Goal: Navigation & Orientation: Find specific page/section

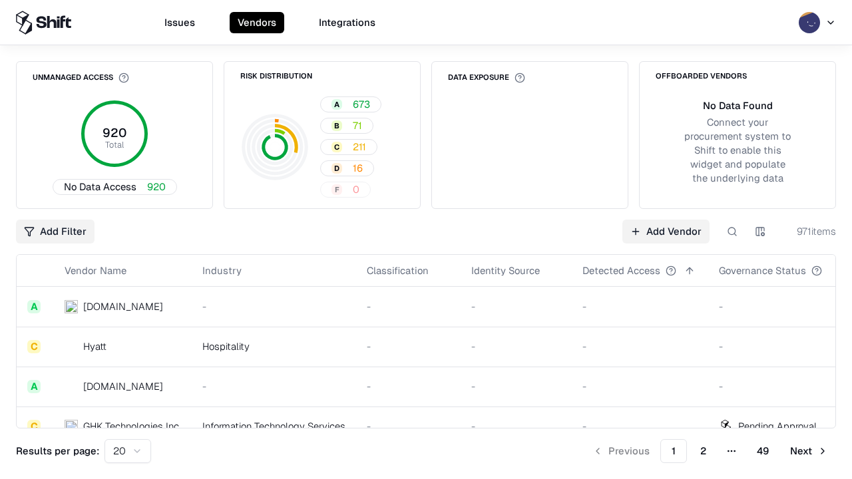
click at [128, 451] on html "Issues Vendors Integrations Unmanaged Access 920 Total No Data Access 920 Risk …" at bounding box center [426, 239] width 852 height 479
click at [809, 451] on button "Next" at bounding box center [809, 451] width 54 height 24
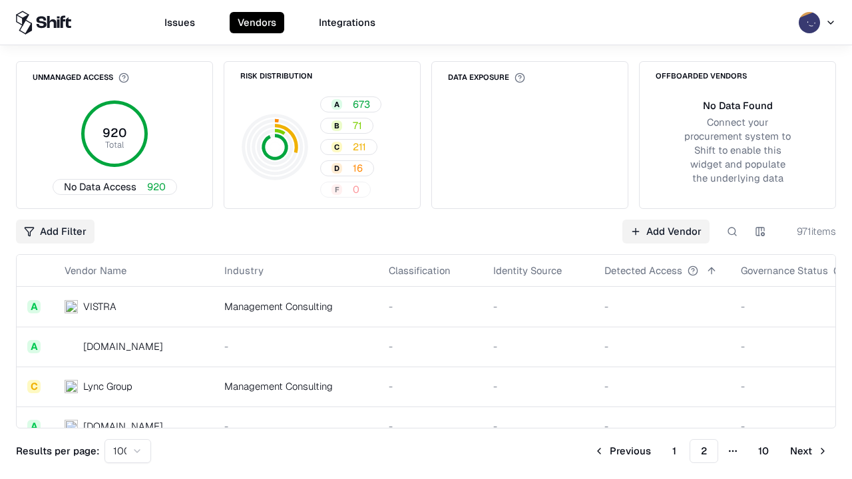
click at [809, 451] on button "Next" at bounding box center [809, 451] width 54 height 24
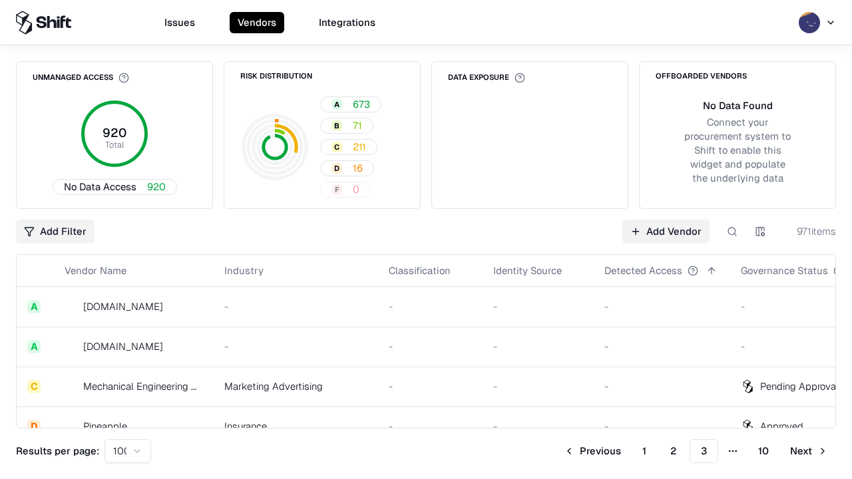
click at [809, 451] on button "Next" at bounding box center [809, 451] width 54 height 24
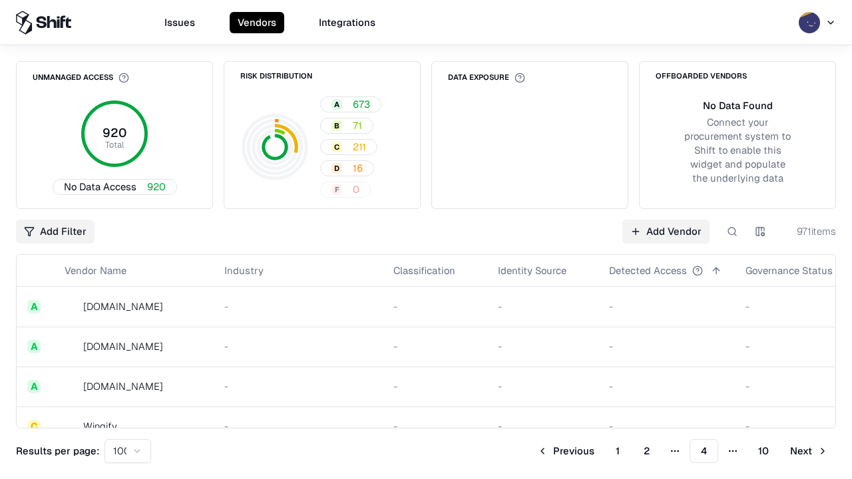
click at [809, 451] on button "Next" at bounding box center [809, 451] width 54 height 24
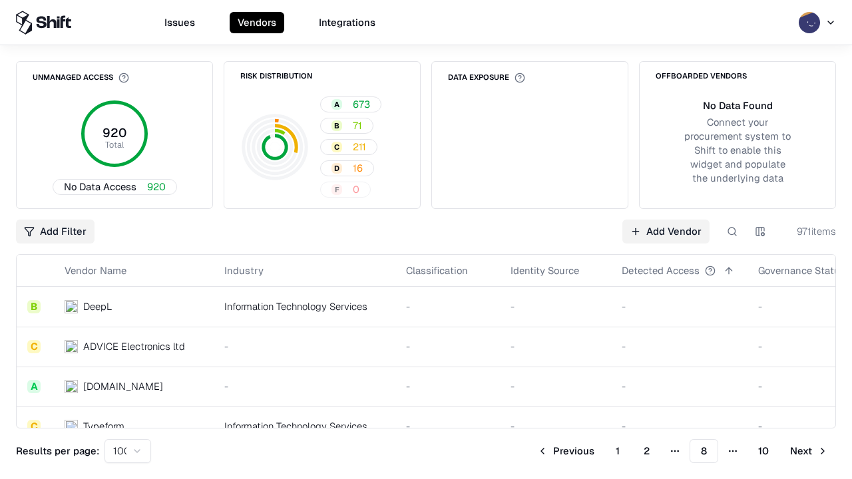
click at [809, 451] on button "Next" at bounding box center [809, 451] width 54 height 24
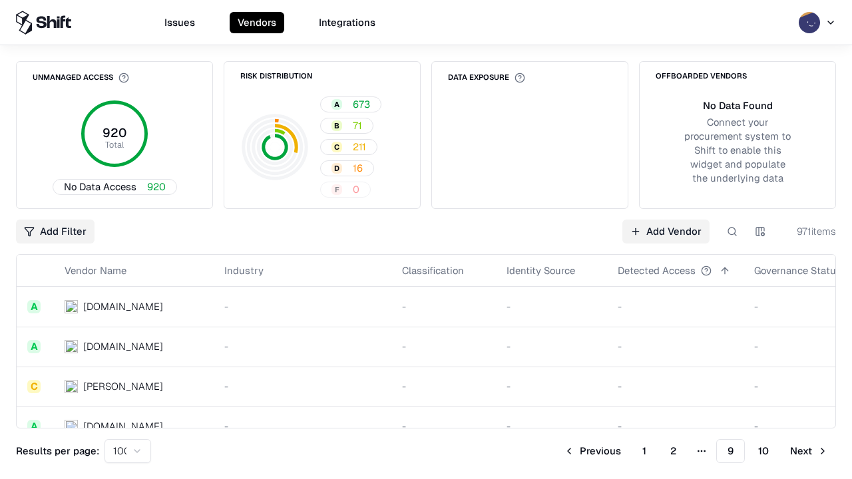
click at [809, 451] on button "Next" at bounding box center [809, 451] width 54 height 24
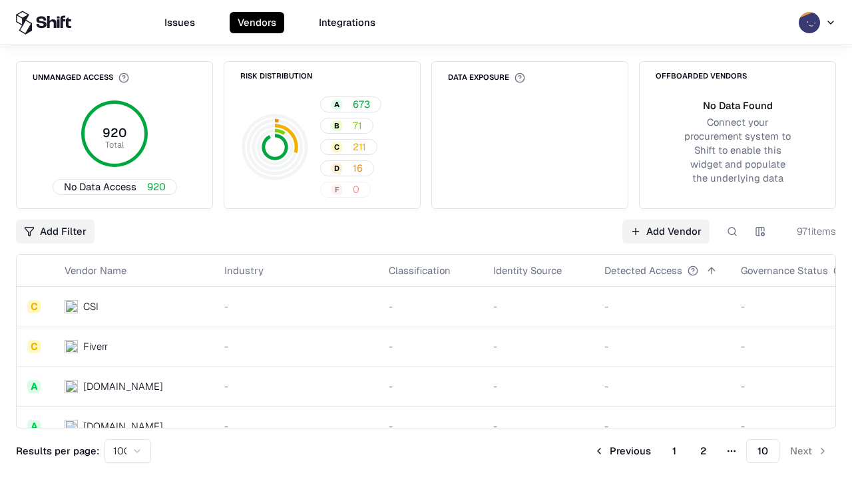
click at [622, 451] on button "Previous" at bounding box center [622, 451] width 73 height 24
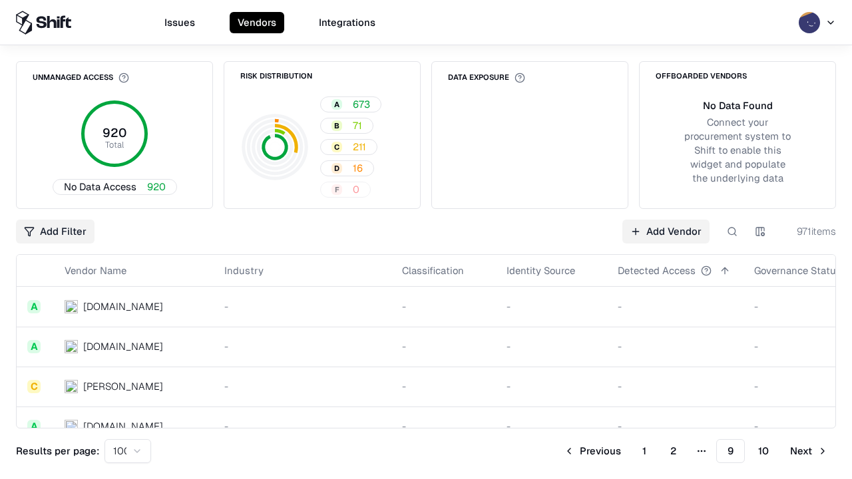
click at [592, 451] on button "Previous" at bounding box center [592, 451] width 73 height 24
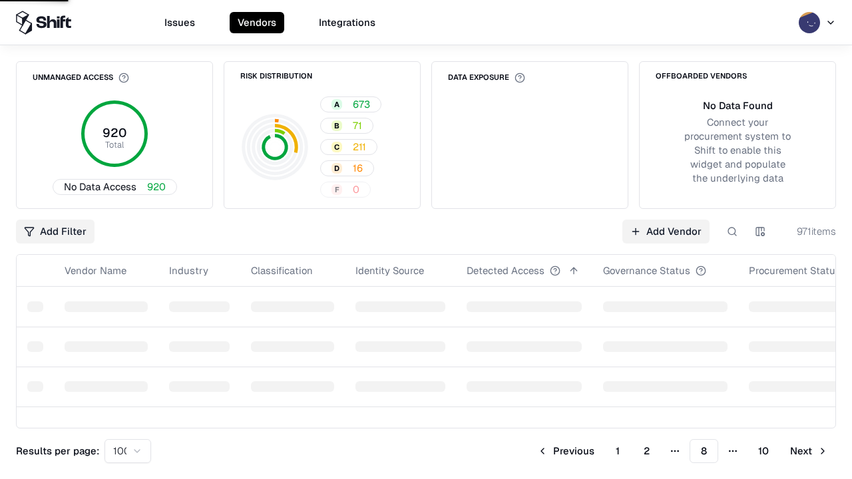
click at [566, 451] on button "Previous" at bounding box center [565, 451] width 73 height 24
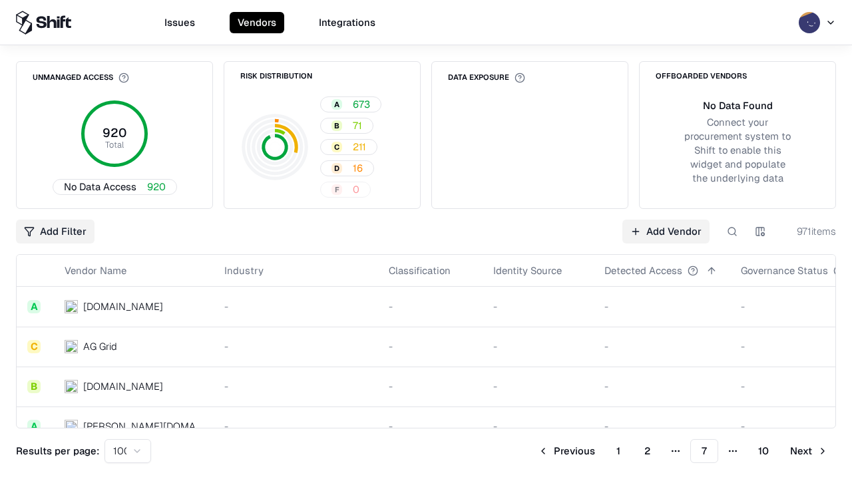
click at [566, 451] on button "Previous" at bounding box center [566, 451] width 73 height 24
click at [566, 451] on button "Previous" at bounding box center [565, 451] width 73 height 24
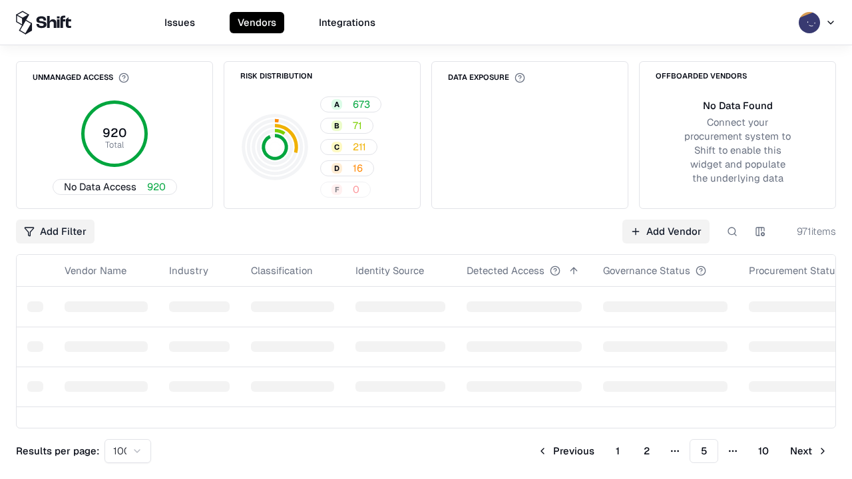
click at [566, 451] on button "Previous" at bounding box center [565, 451] width 73 height 24
